Goal: Task Accomplishment & Management: Use online tool/utility

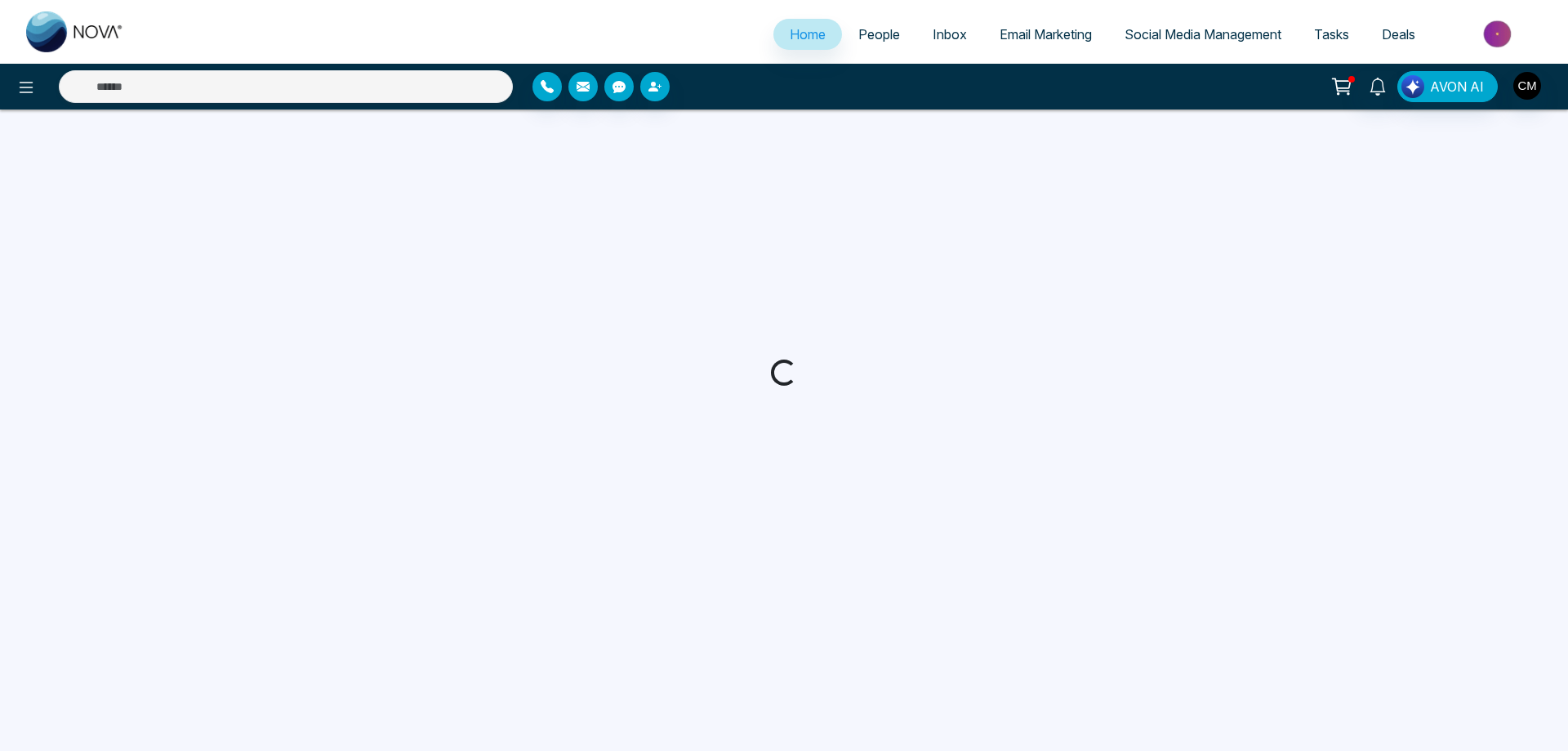
select select "*"
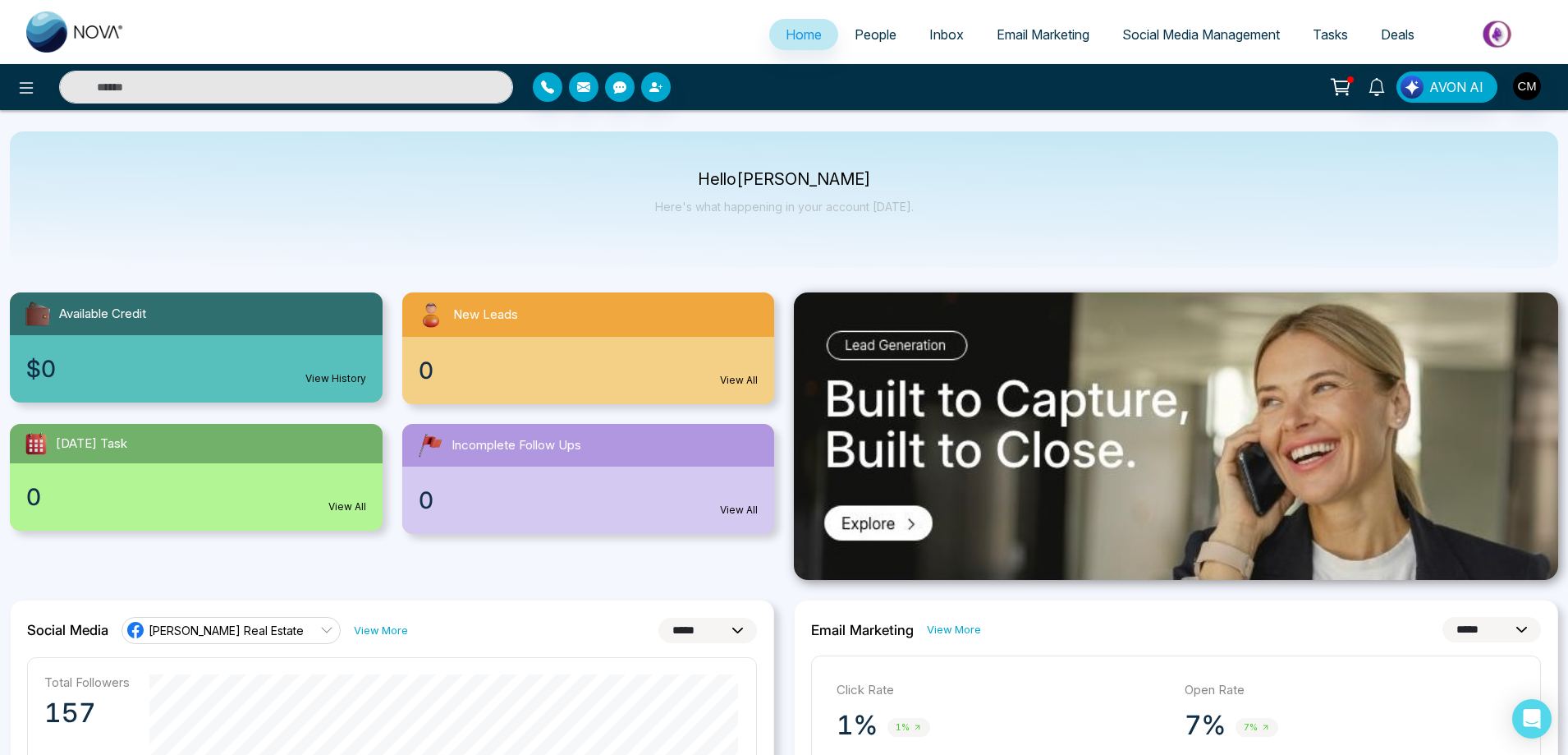
click at [869, 41] on span "People" at bounding box center [875, 34] width 41 height 16
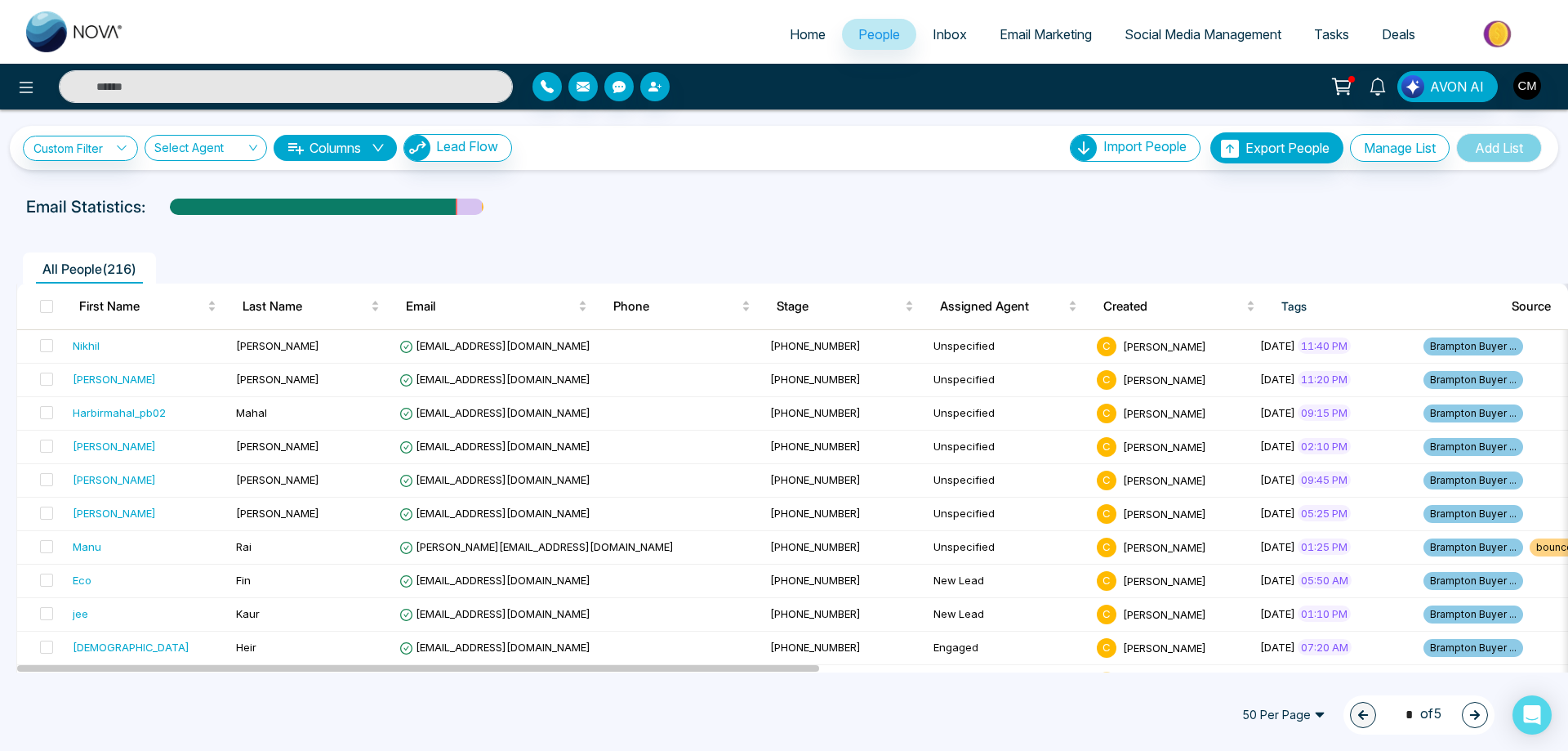
click at [930, 45] on link "Inbox" at bounding box center [949, 34] width 67 height 31
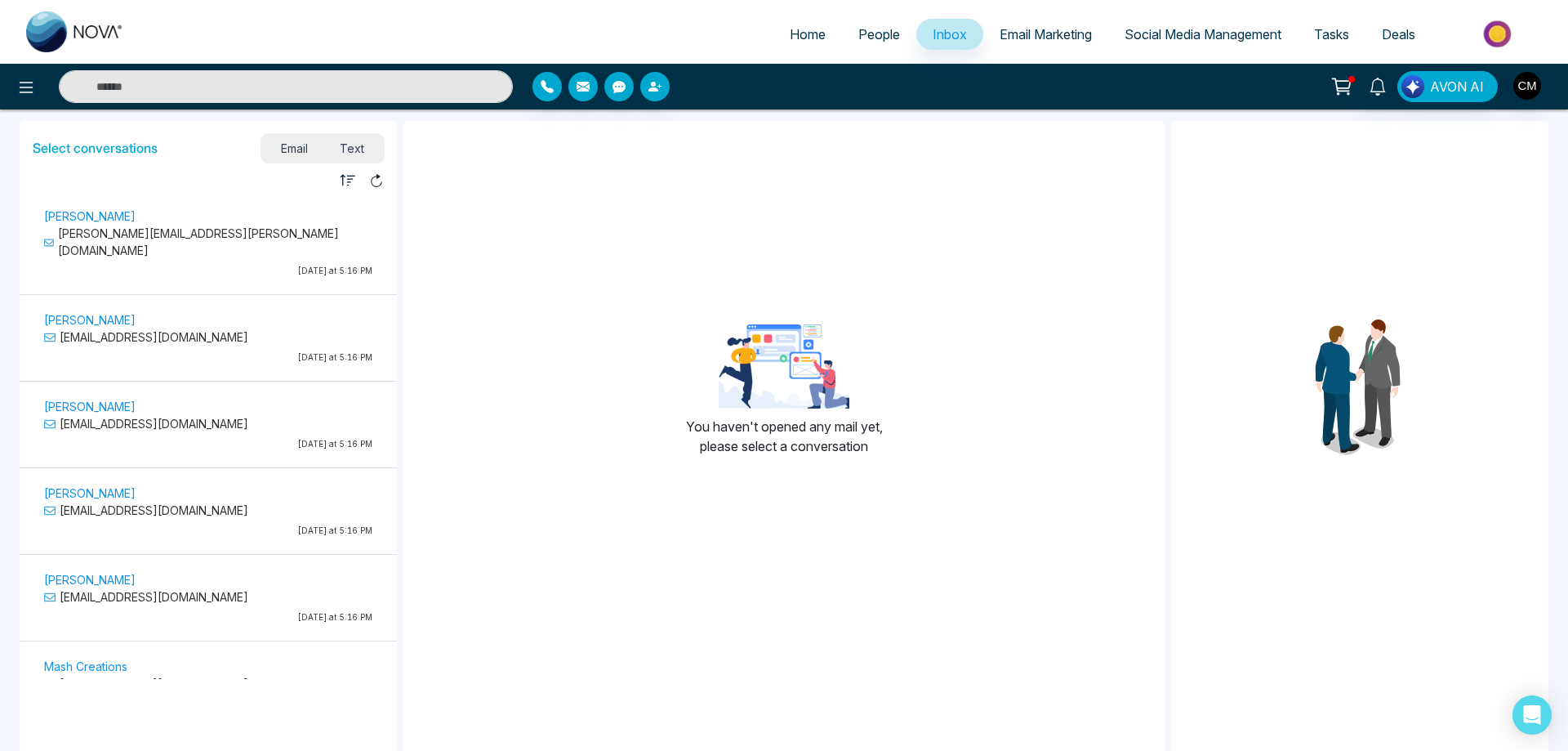
click at [359, 136] on div "Email Text" at bounding box center [322, 148] width 123 height 29
click at [357, 139] on span "Text" at bounding box center [353, 148] width 57 height 22
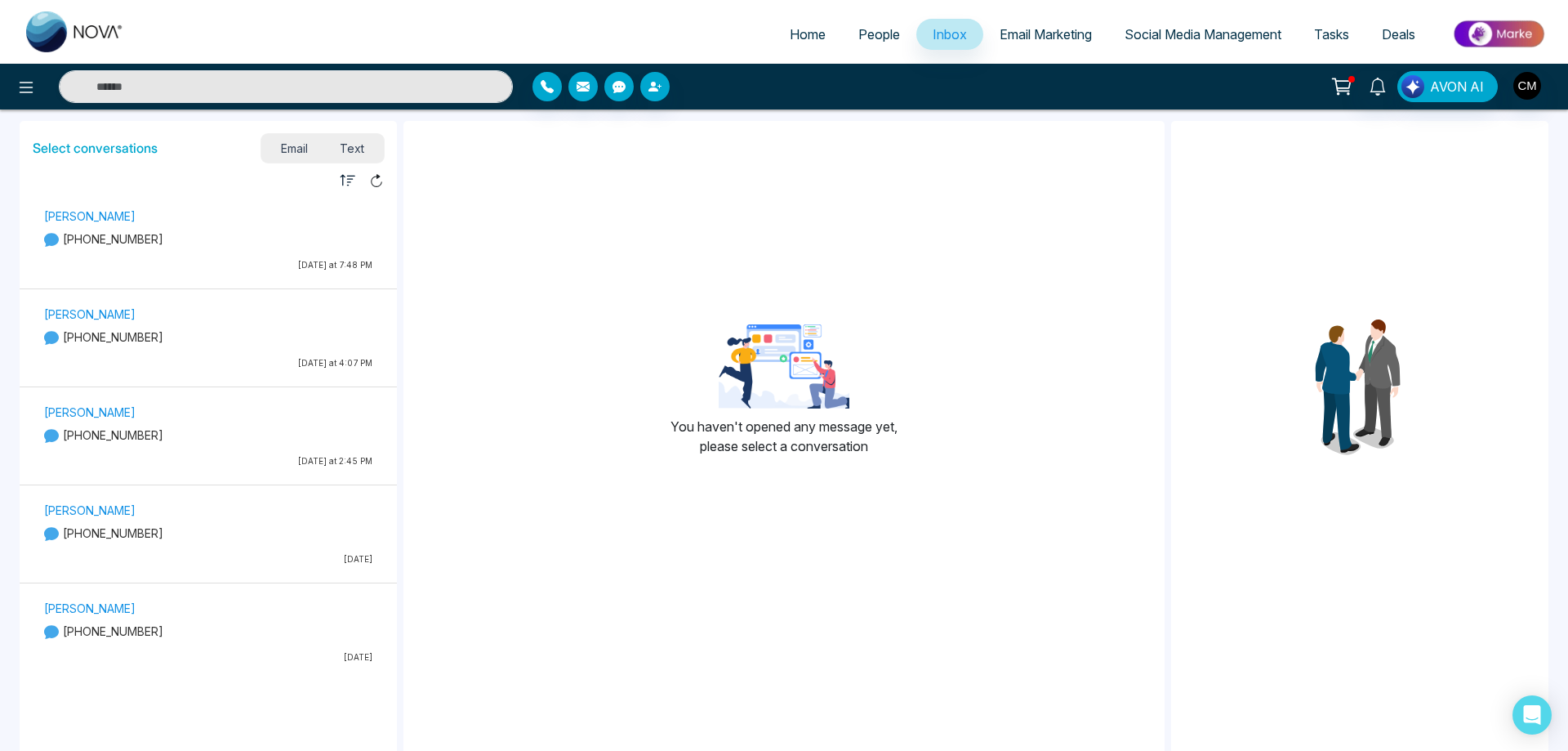
click at [247, 232] on p "+12267593415" at bounding box center [208, 239] width 328 height 17
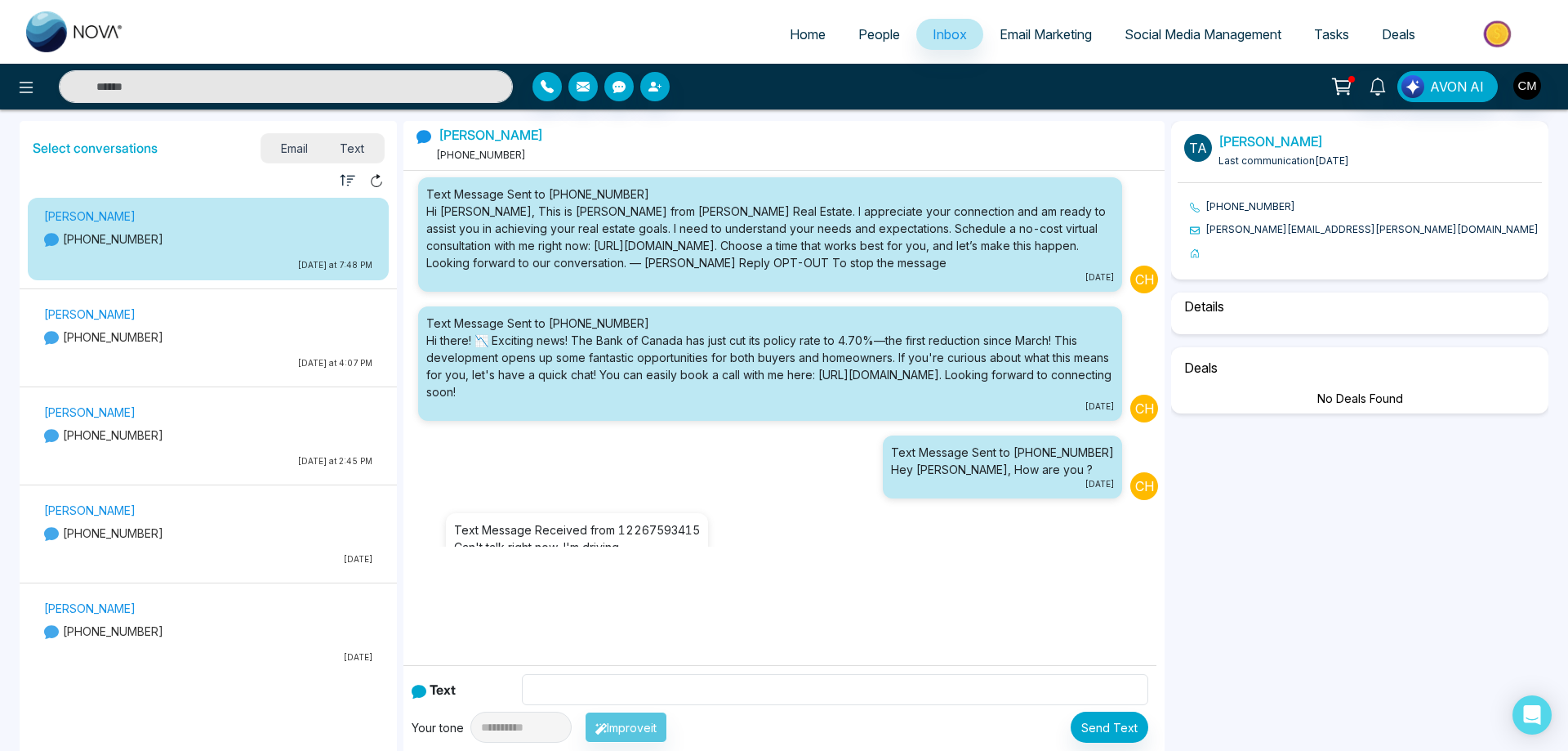
scroll to position [319, 0]
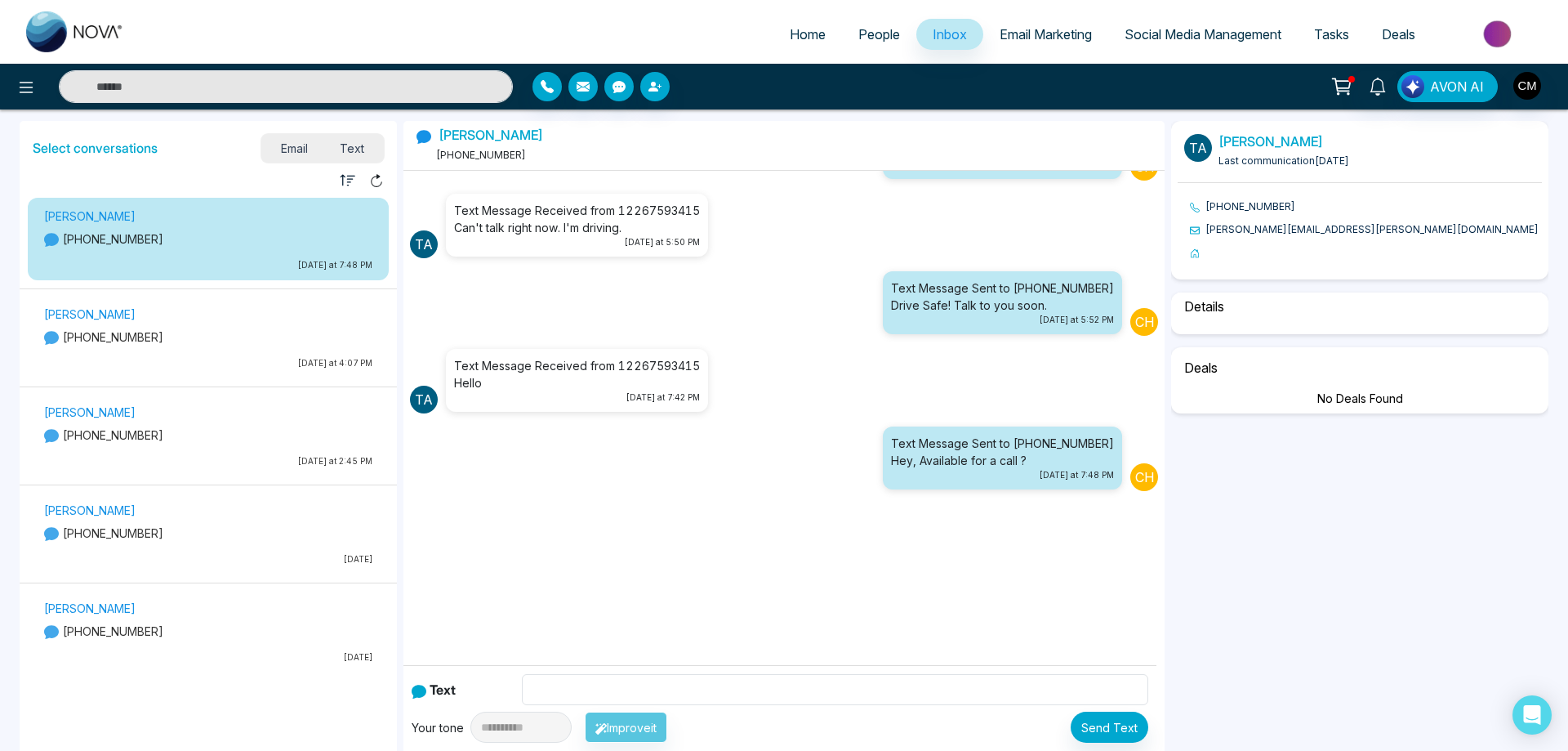
select select "****"
select select "********"
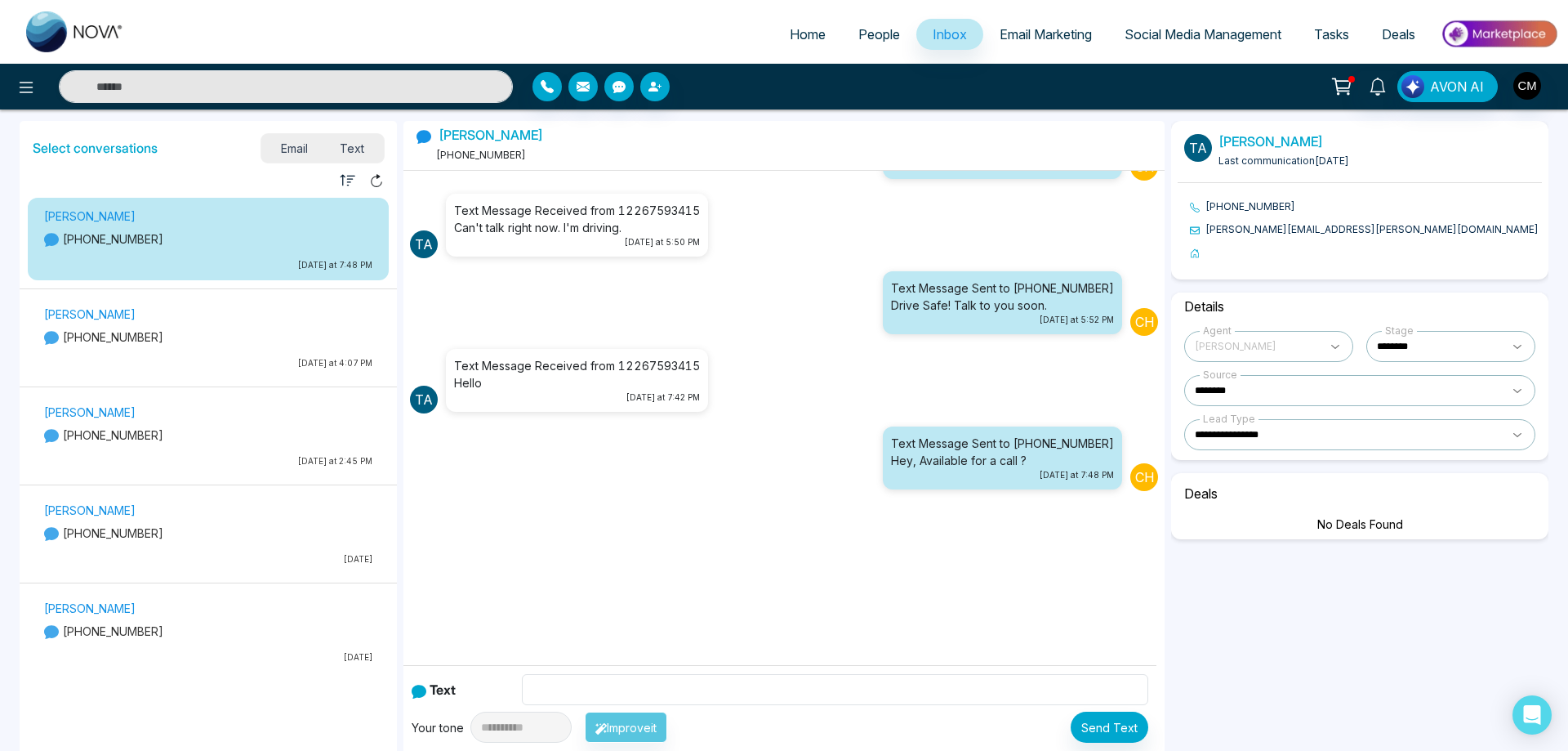
click at [1053, 20] on link "Email Marketing" at bounding box center [1045, 34] width 125 height 31
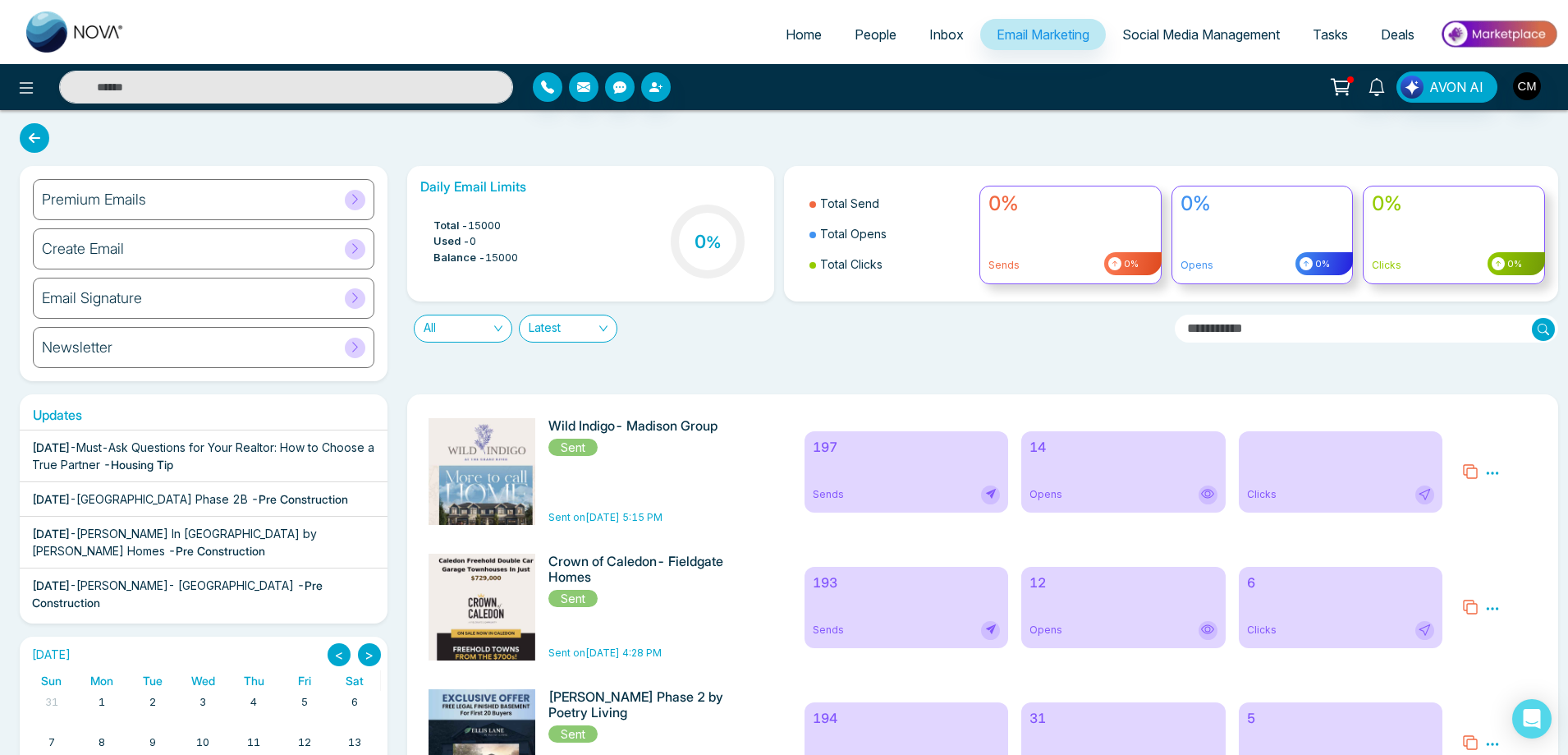
click at [213, 213] on div "Premium Emails" at bounding box center [204, 199] width 342 height 41
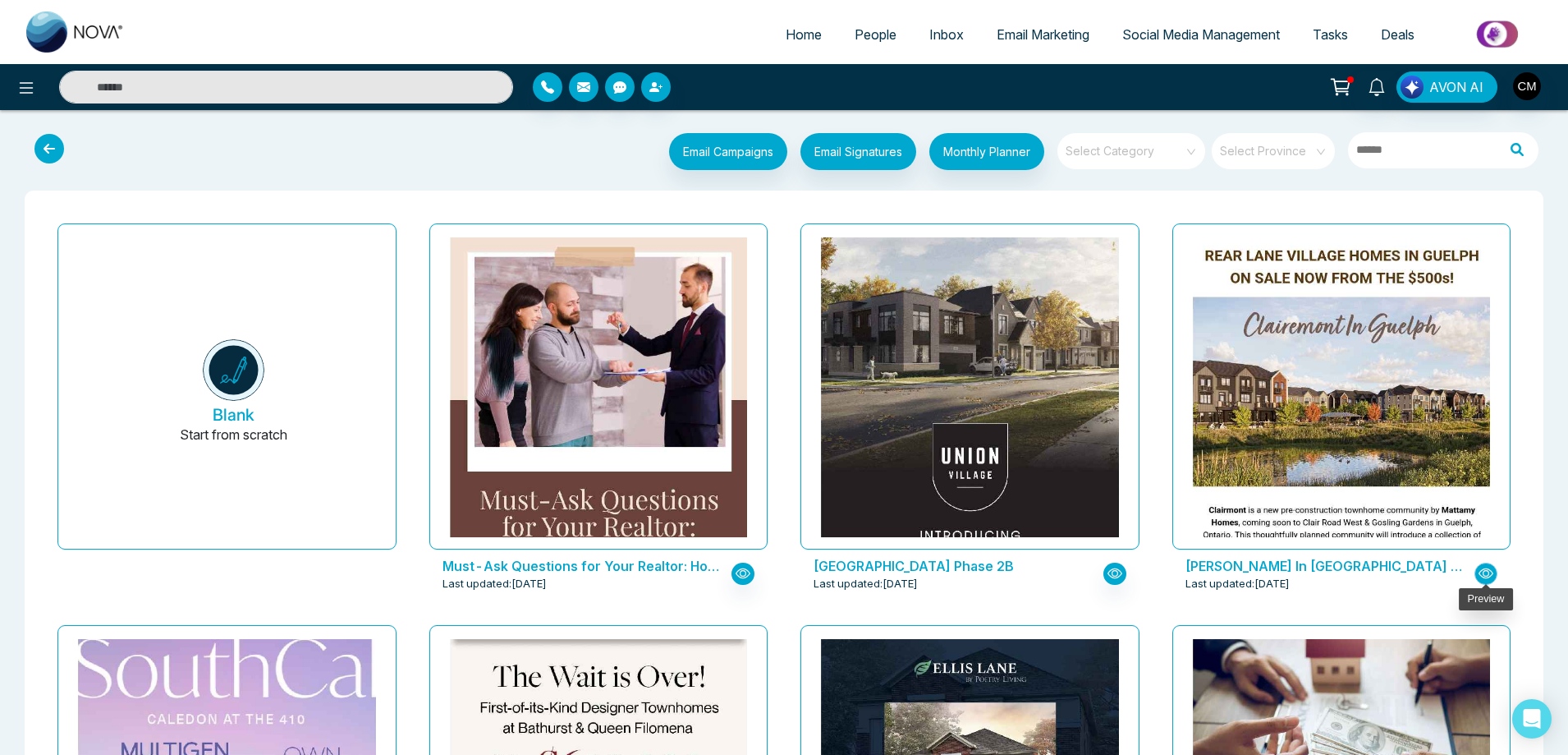
click at [1488, 574] on icon "button" at bounding box center [1485, 572] width 14 height 14
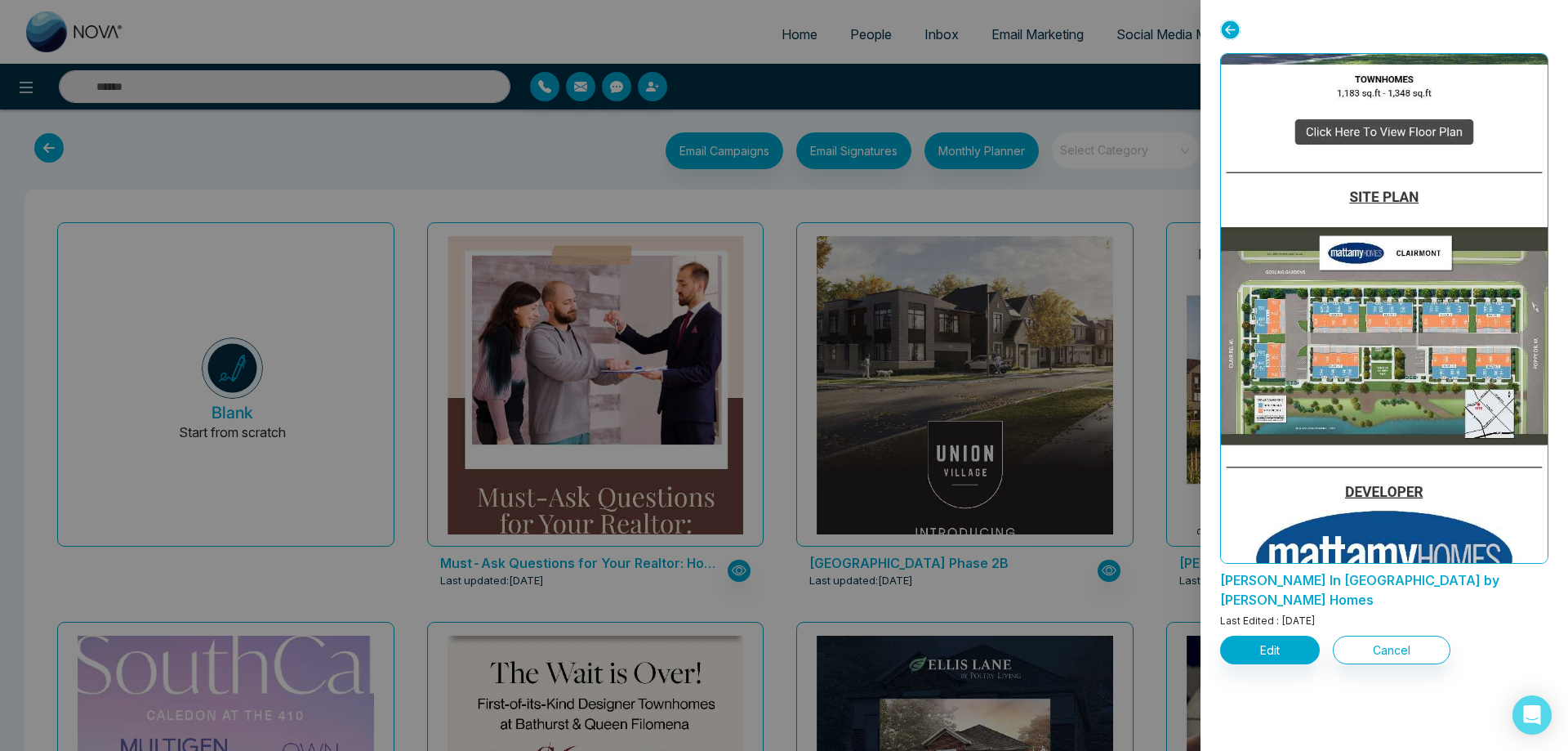
scroll to position [1593, 0]
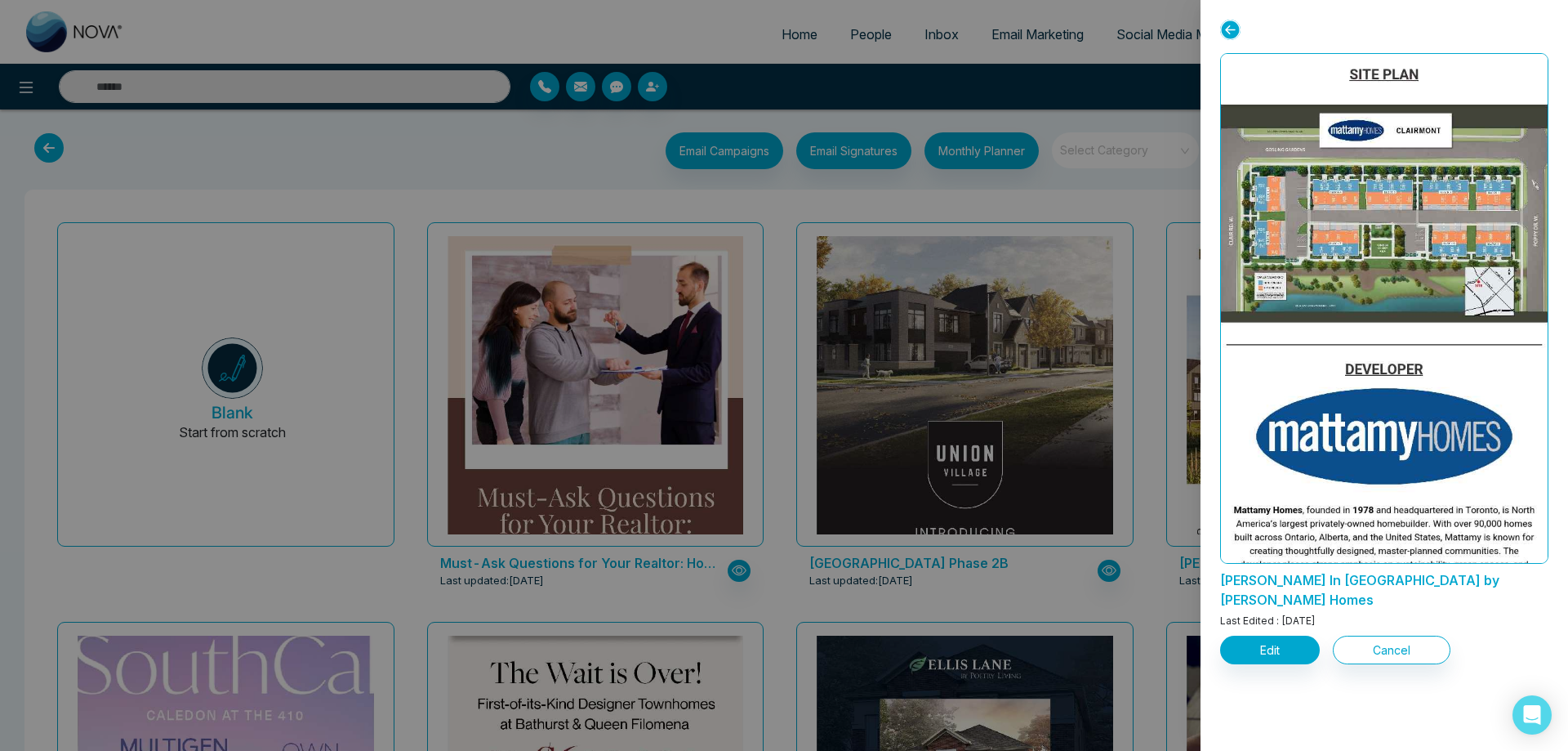
click at [1159, 599] on div at bounding box center [784, 376] width 1568 height 751
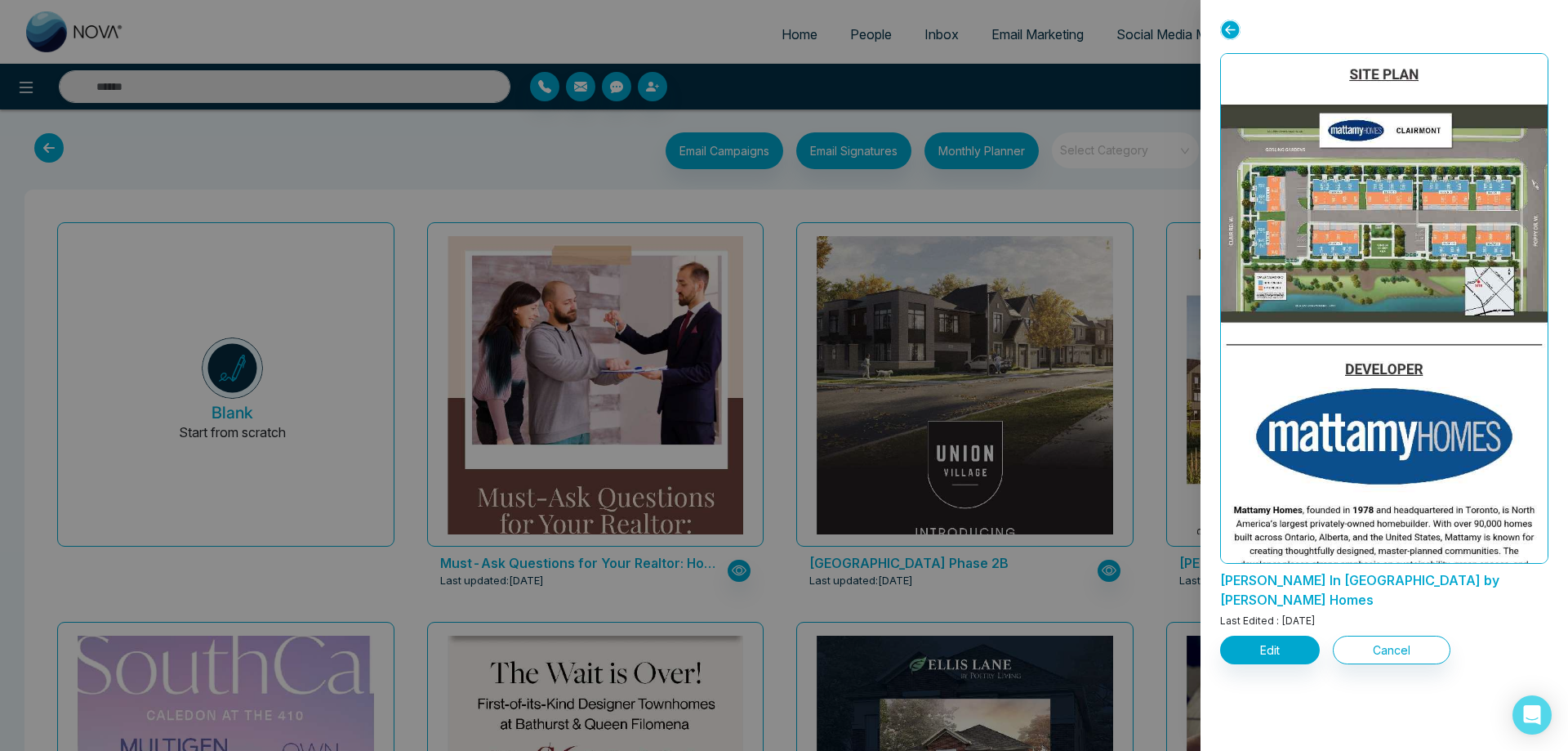
click at [785, 193] on div at bounding box center [784, 376] width 1568 height 751
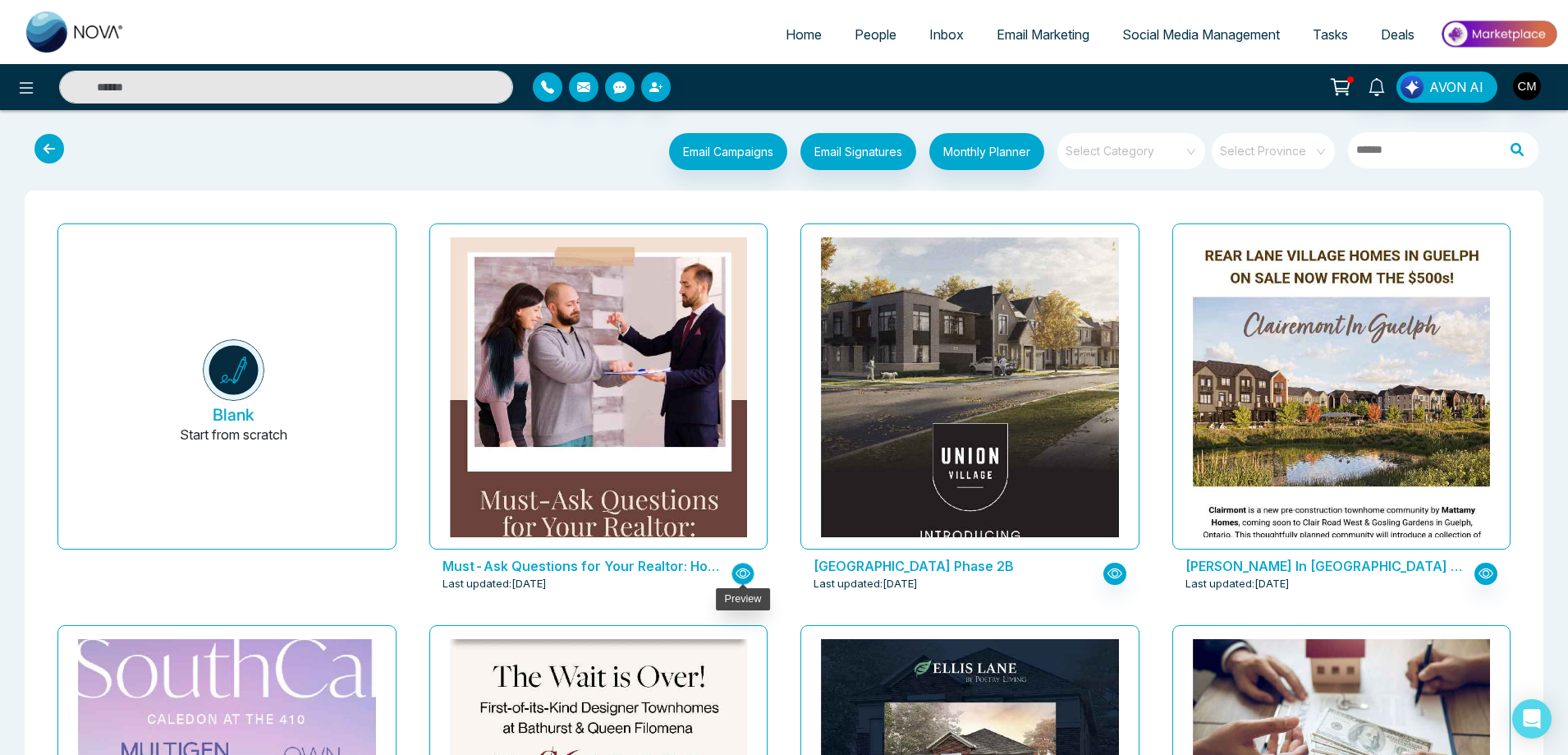
click at [734, 572] on button "button" at bounding box center [742, 574] width 23 height 22
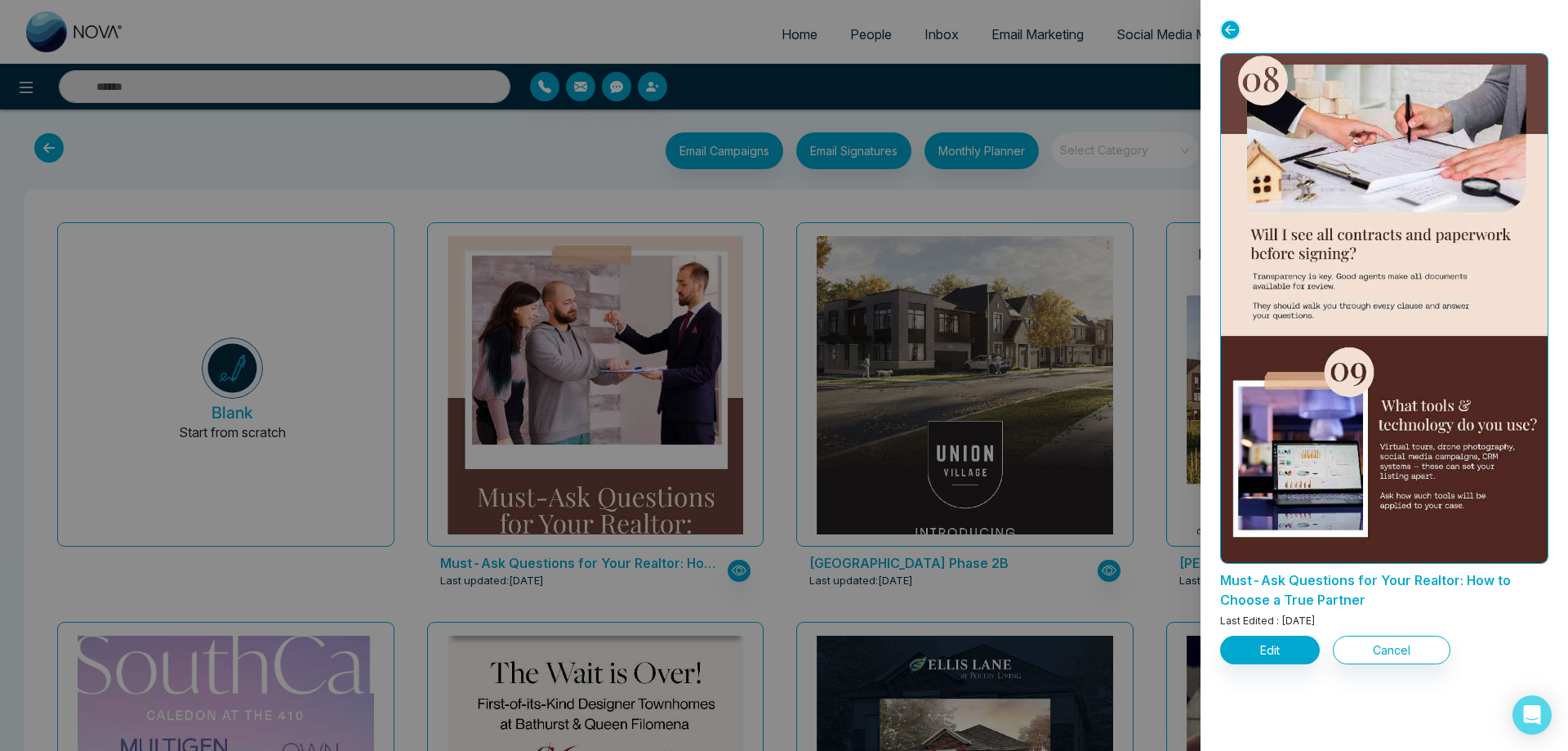
scroll to position [2284, 0]
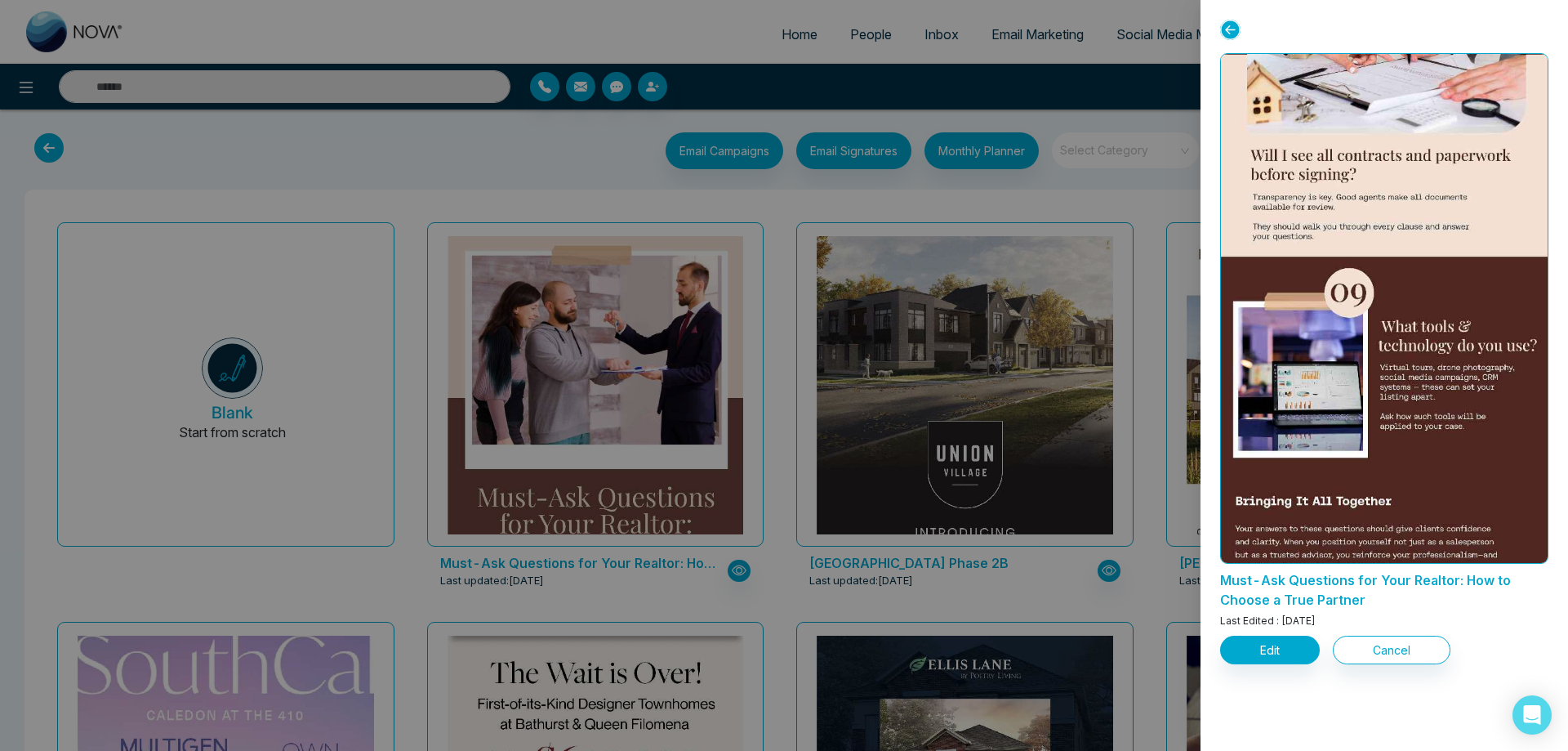
click at [789, 207] on div at bounding box center [784, 376] width 1568 height 751
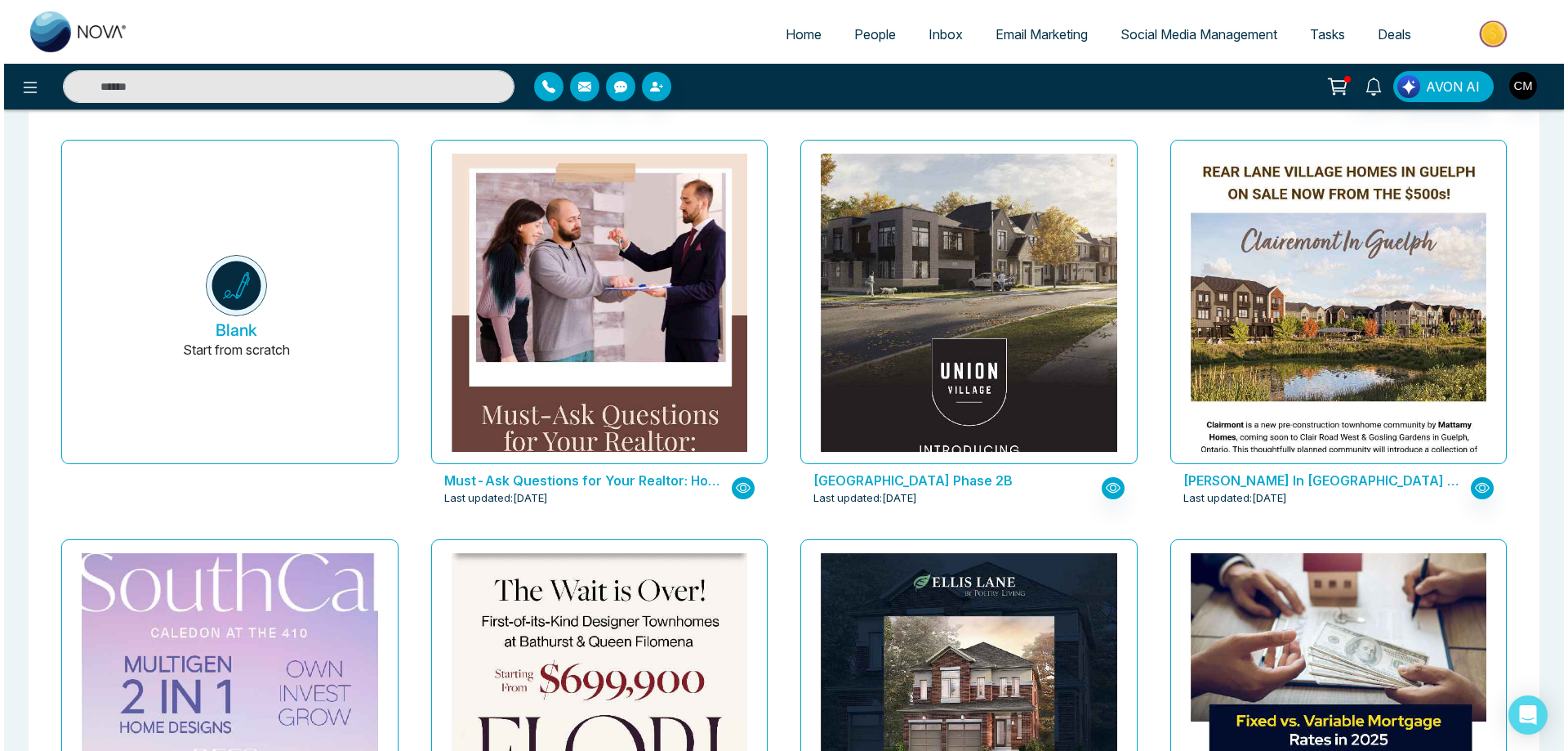
scroll to position [82, 0]
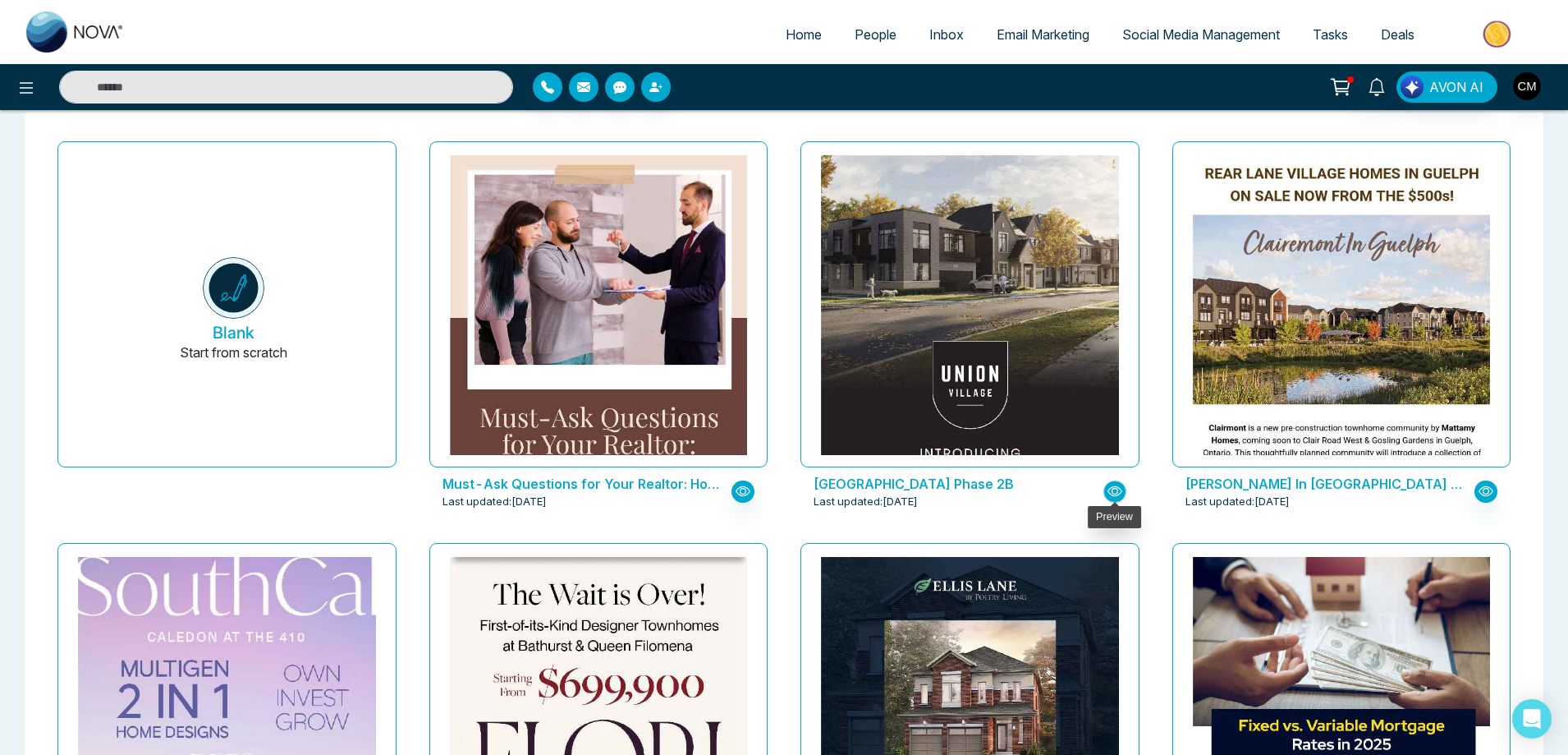
click at [1124, 491] on button "button" at bounding box center [1114, 492] width 23 height 22
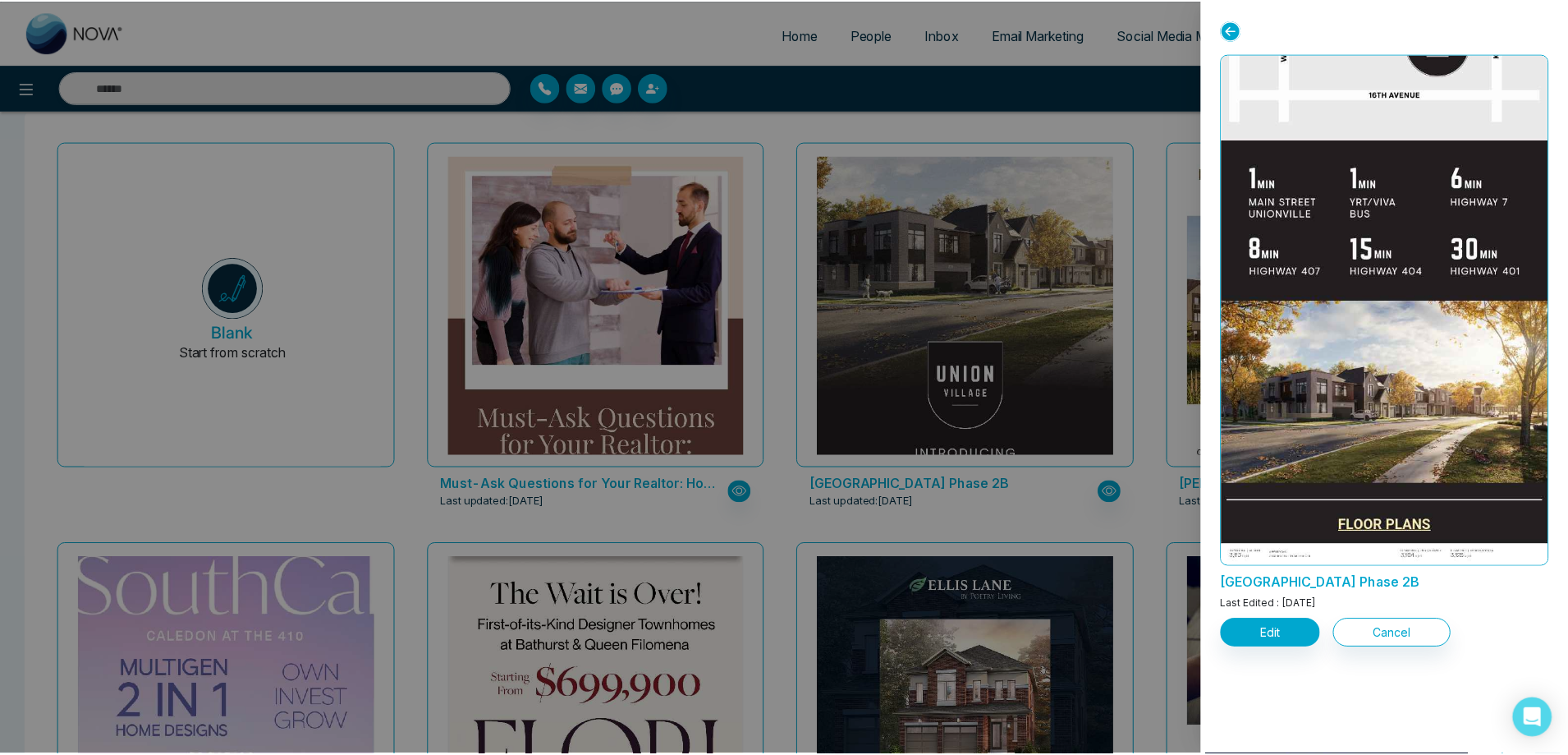
scroll to position [1888, 0]
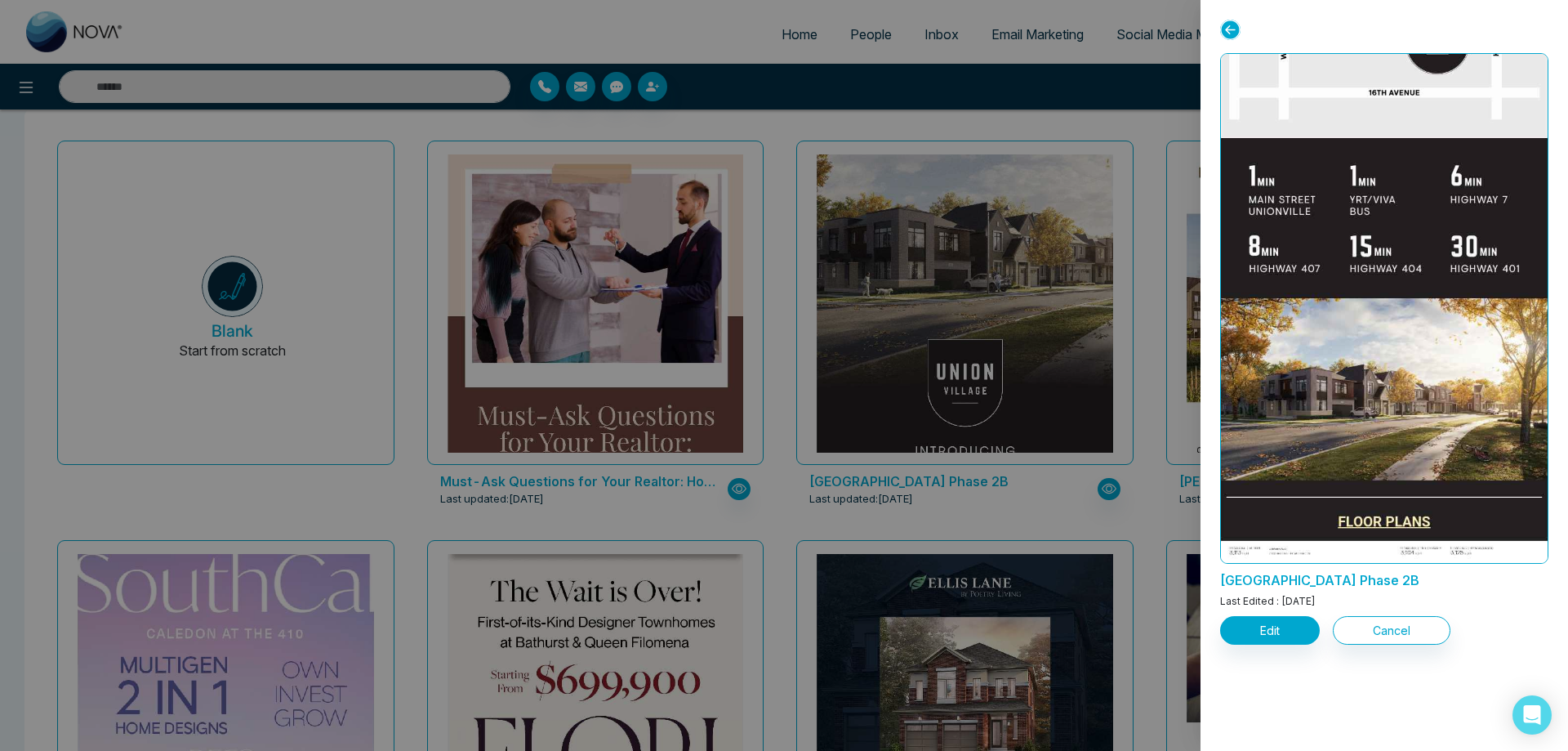
click at [1222, 33] on icon at bounding box center [1230, 29] width 20 height 20
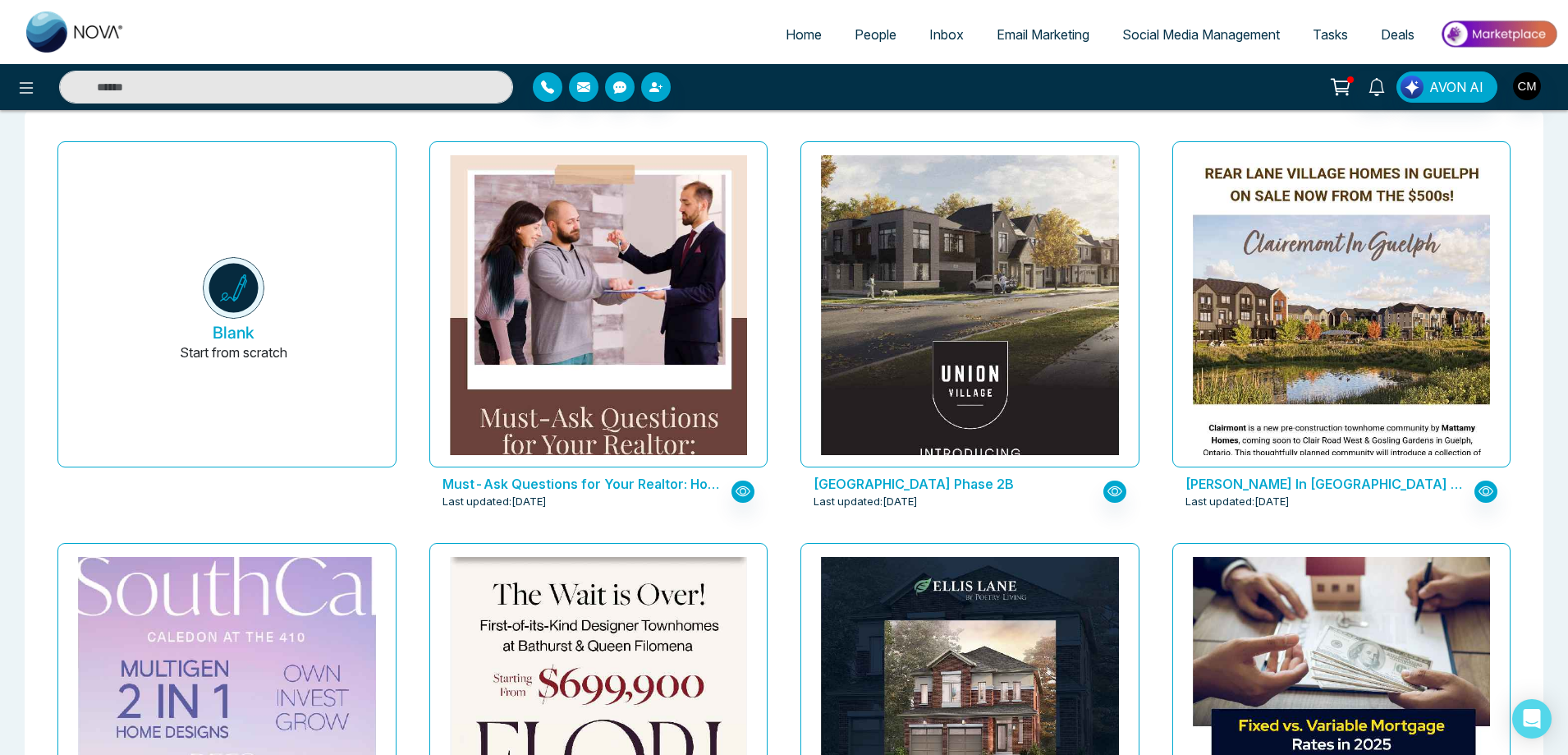
click at [1339, 89] on icon at bounding box center [1341, 85] width 14 height 8
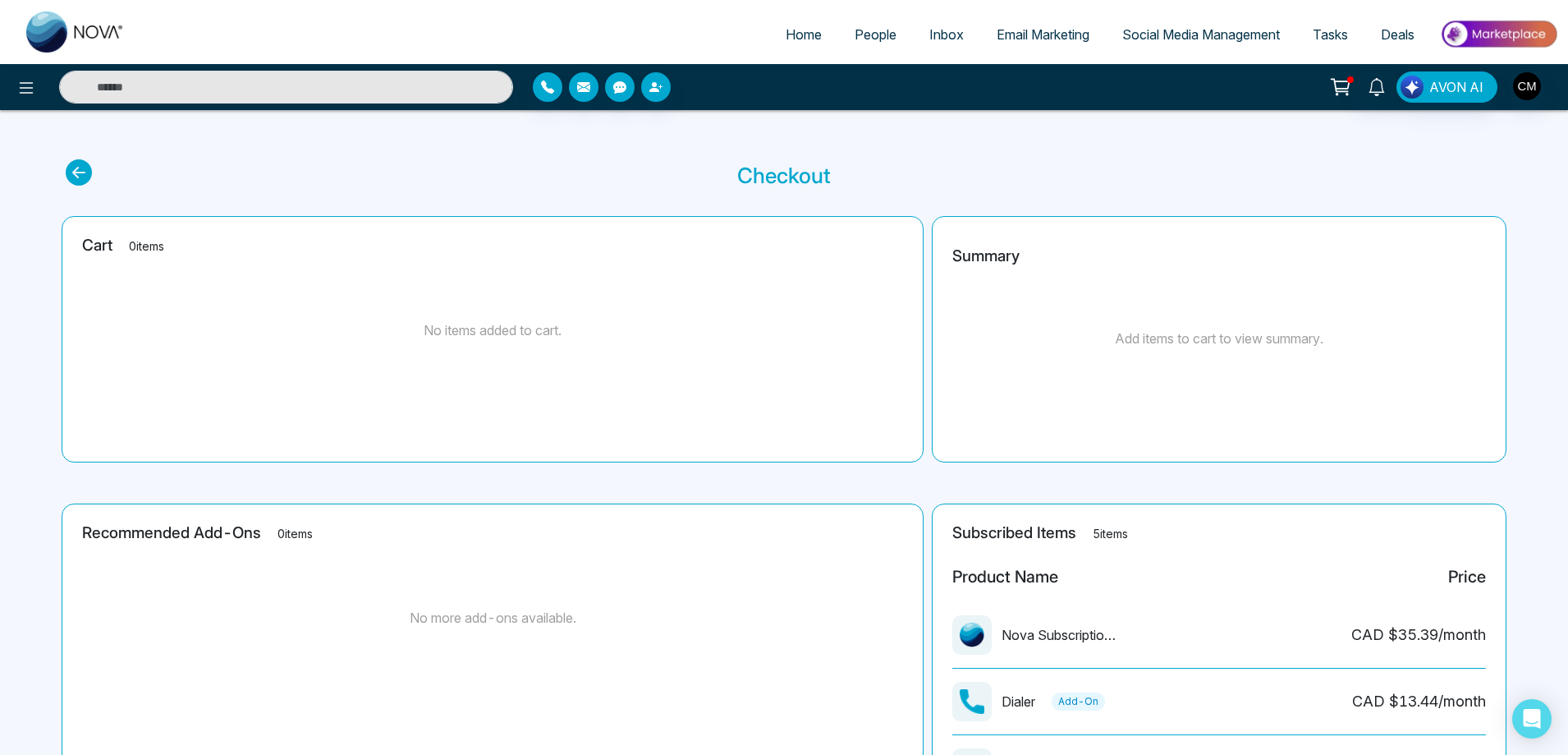
click at [67, 45] on img at bounding box center [75, 32] width 98 height 41
select select "*"
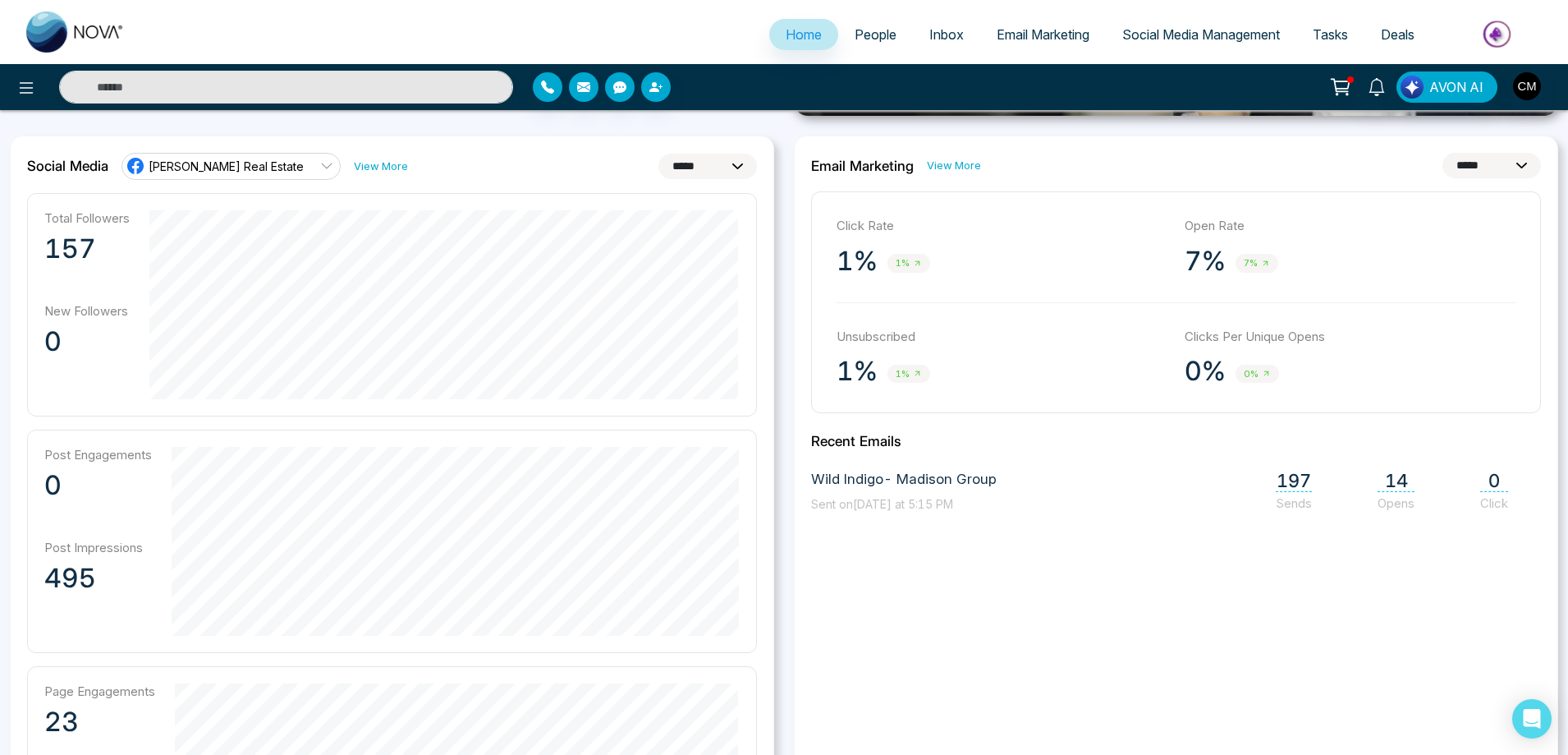
scroll to position [657, 0]
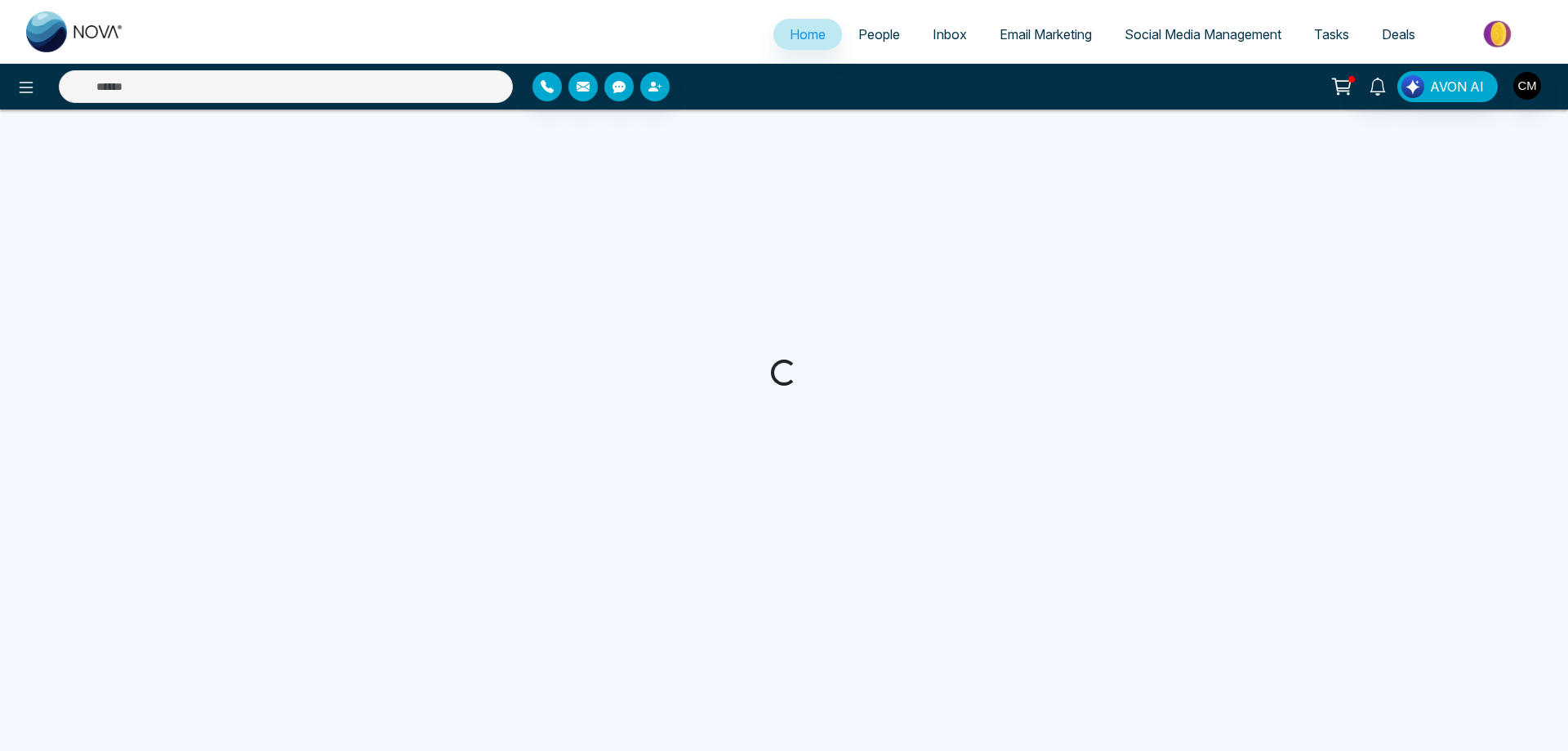
select select "*"
